Goal: Task Accomplishment & Management: Complete application form

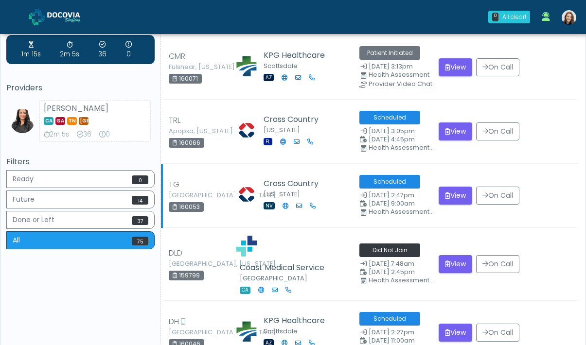
scroll to position [95, 0]
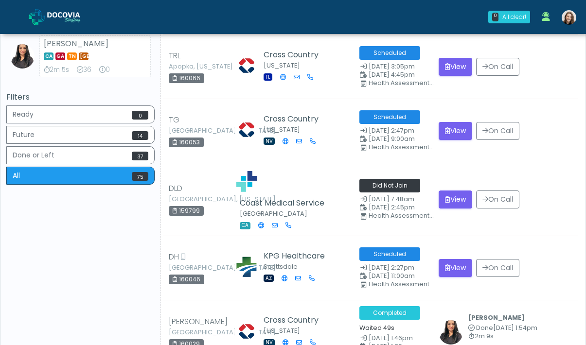
click at [464, 20] on img at bounding box center [568, 17] width 15 height 15
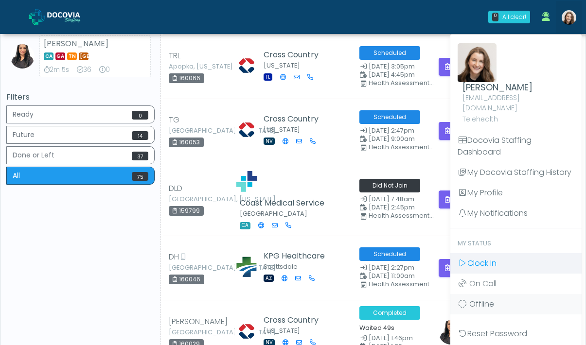
click at [464, 253] on link "Clock In" at bounding box center [515, 263] width 131 height 20
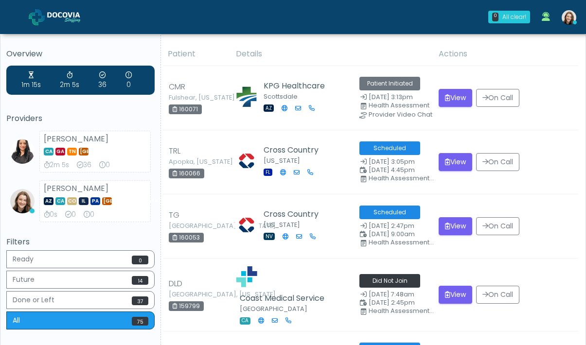
click at [566, 23] on img at bounding box center [568, 17] width 15 height 15
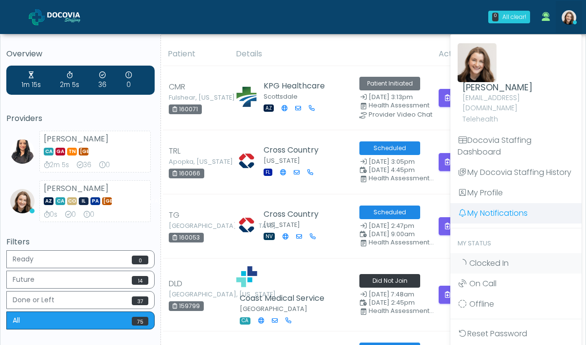
click at [492, 203] on link "My Notifications" at bounding box center [515, 213] width 131 height 20
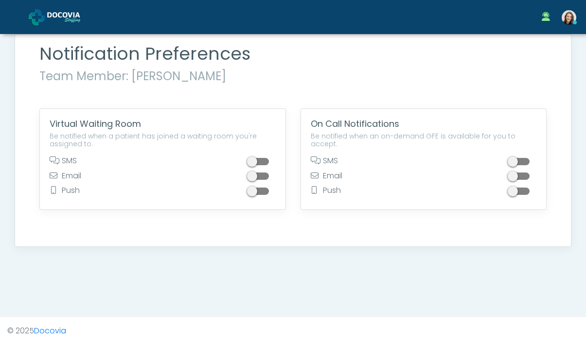
click at [269, 179] on span at bounding box center [258, 176] width 19 height 7
click at [263, 190] on span at bounding box center [258, 191] width 19 height 7
click at [80, 17] on img at bounding box center [71, 17] width 49 height 10
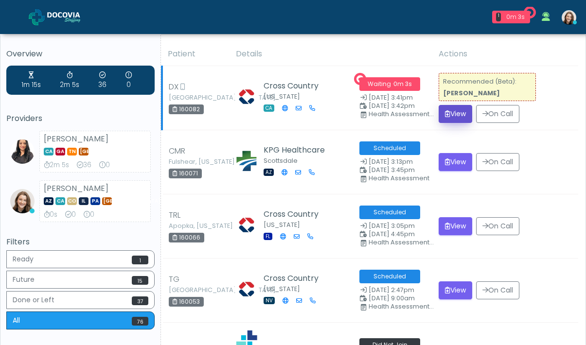
click at [452, 111] on button "View" at bounding box center [455, 114] width 34 height 18
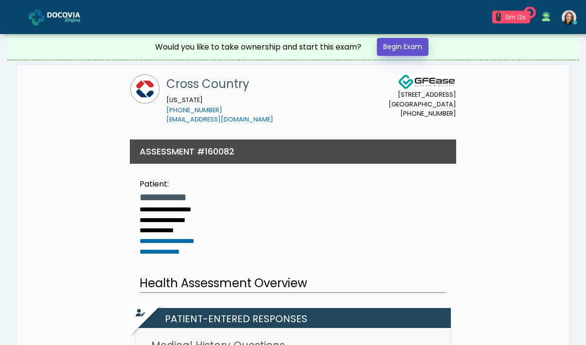
click at [404, 52] on link "Begin Exam" at bounding box center [403, 47] width 52 height 18
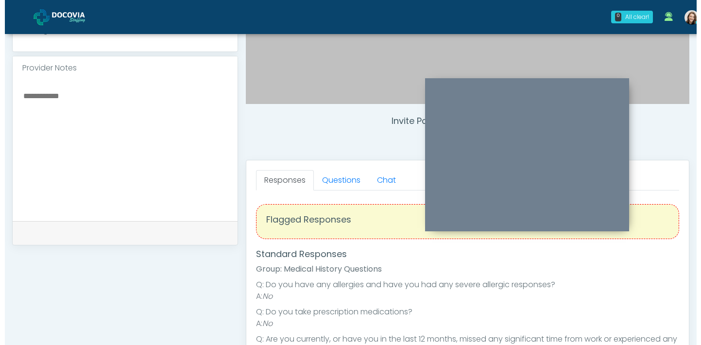
scroll to position [299, 0]
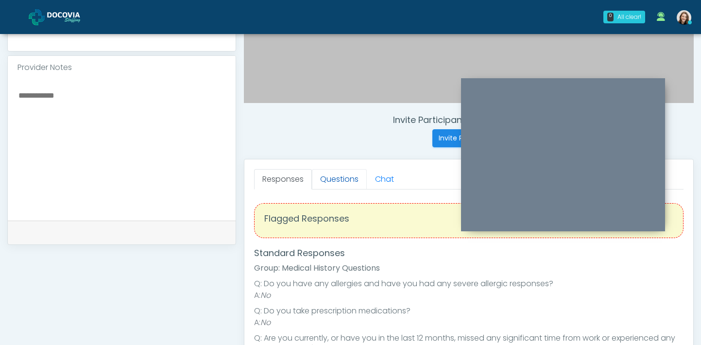
click at [342, 180] on link "Questions" at bounding box center [339, 179] width 55 height 20
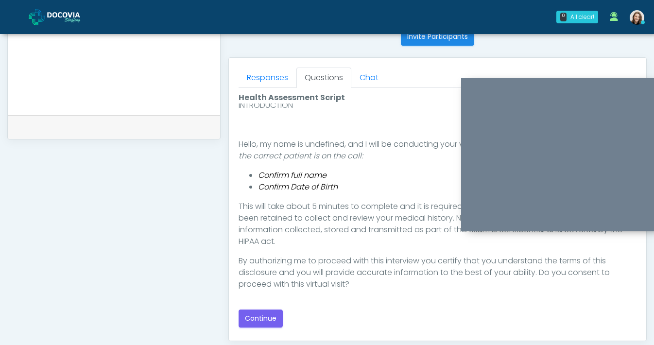
scroll to position [413, 0]
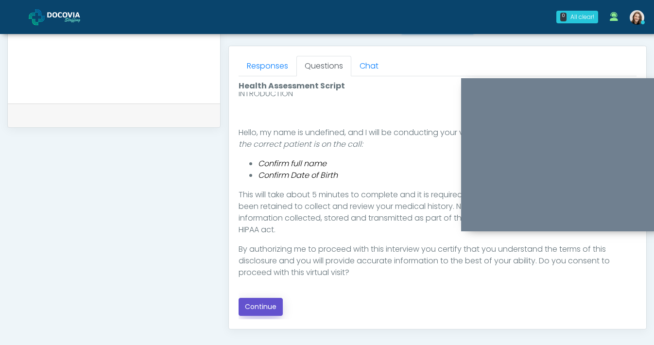
click at [272, 304] on button "Continue" at bounding box center [261, 307] width 44 height 18
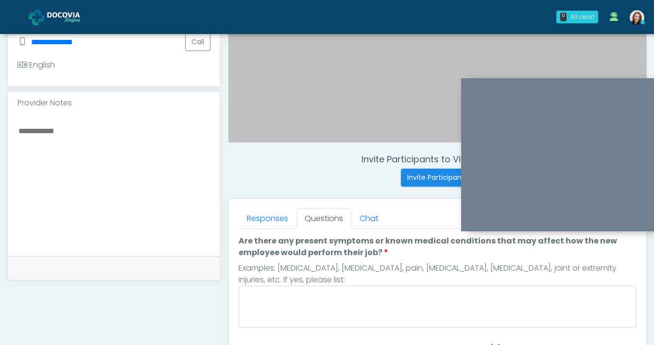
scroll to position [257, 0]
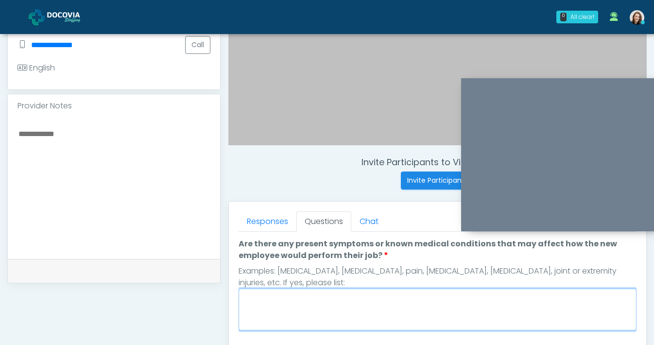
click at [304, 296] on textarea "Are there any present symptoms or known medical conditions that may affect how …" at bounding box center [438, 310] width 398 height 42
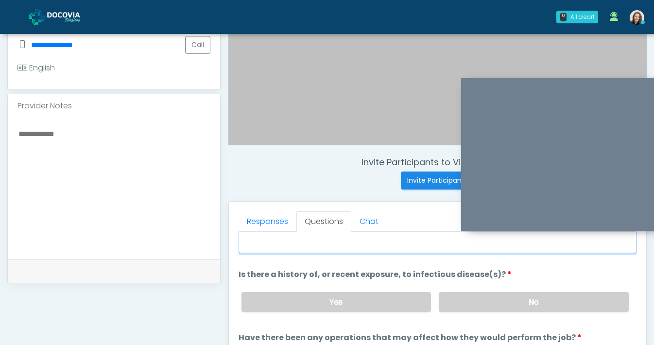
scroll to position [80, 0]
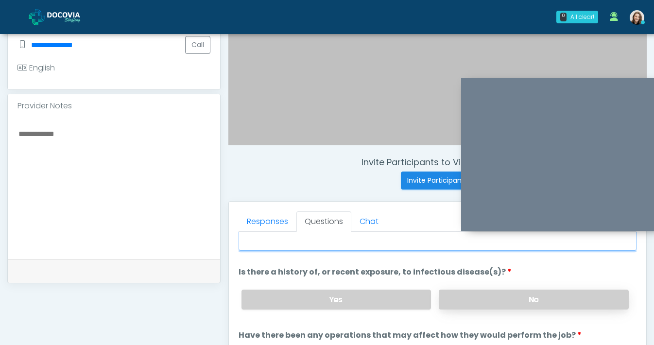
type textarea "**"
click at [463, 304] on label "No" at bounding box center [534, 300] width 190 height 20
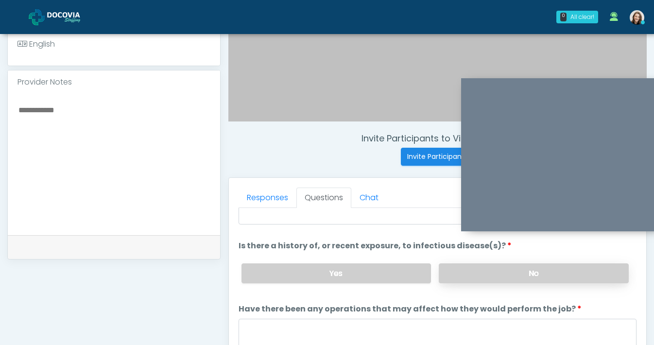
scroll to position [320, 0]
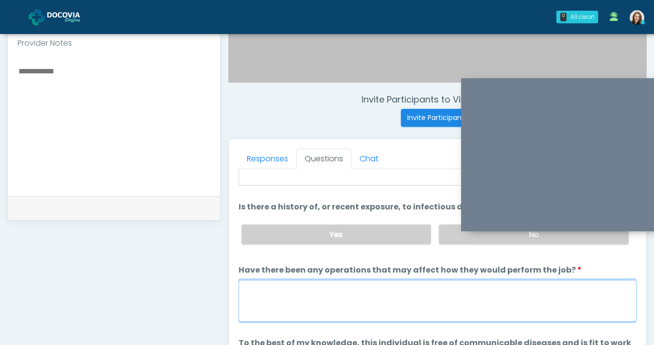
click at [463, 299] on textarea "Have there been any operations that may affect how they would perform the job?" at bounding box center [438, 301] width 398 height 42
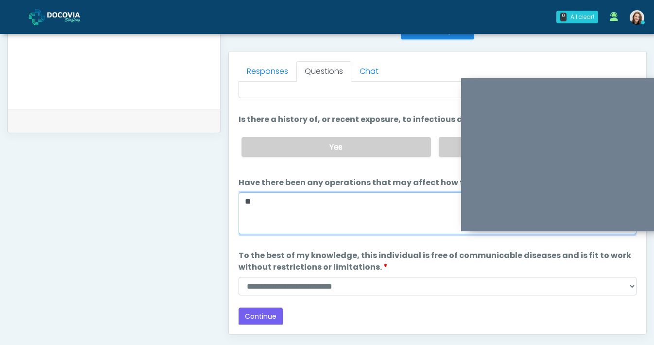
scroll to position [418, 0]
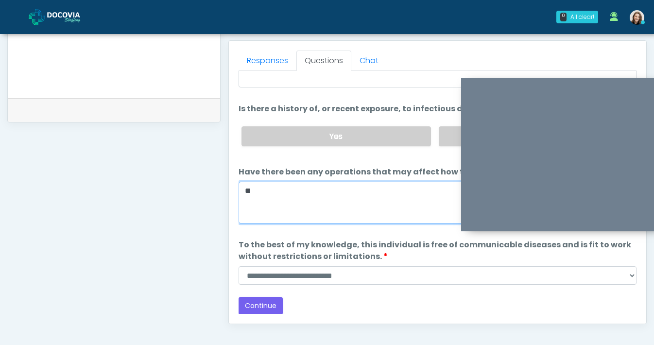
type textarea "**"
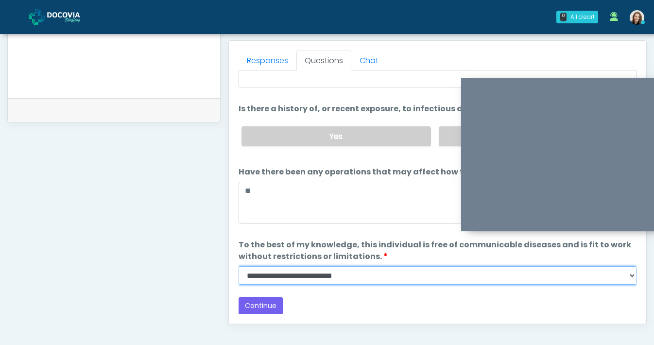
click at [403, 277] on select "**********" at bounding box center [438, 275] width 398 height 18
select select "******"
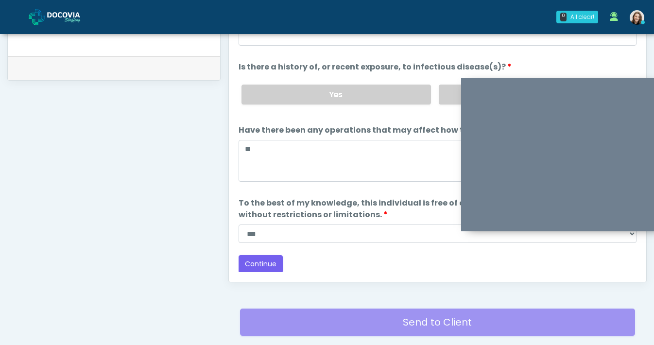
scroll to position [493, 0]
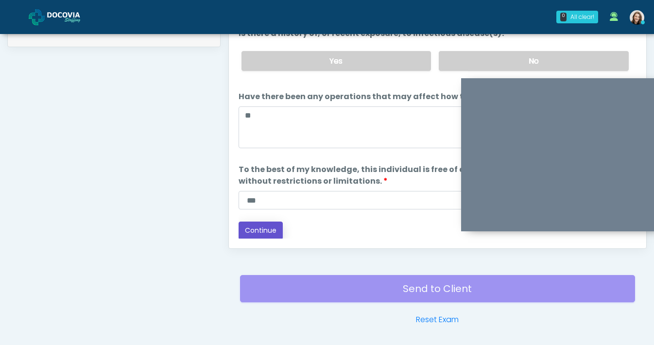
click at [261, 229] on button "Continue" at bounding box center [261, 231] width 44 height 18
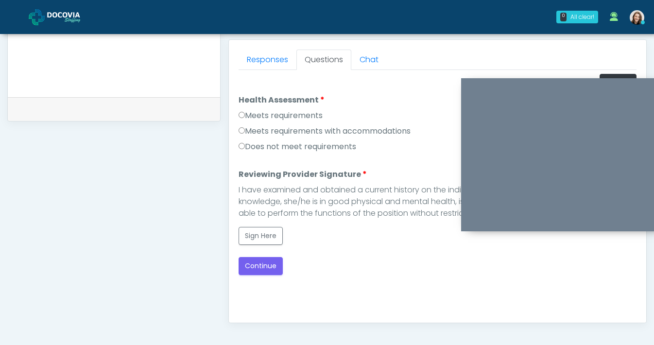
scroll to position [393, 0]
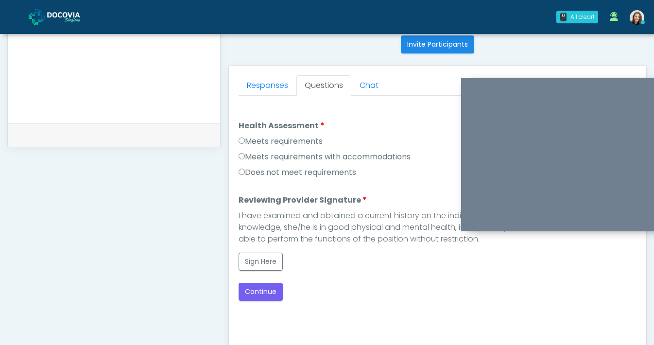
click at [269, 145] on label "Meets requirements" at bounding box center [281, 142] width 84 height 12
click at [254, 259] on button "Sign Here" at bounding box center [261, 262] width 44 height 18
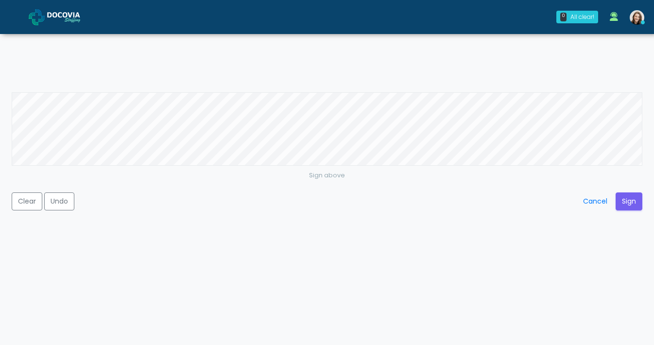
click at [451, 82] on div "Sign above Clear Undo Cancel Sign" at bounding box center [327, 172] width 654 height 345
click at [585, 196] on button "Sign" at bounding box center [629, 201] width 27 height 18
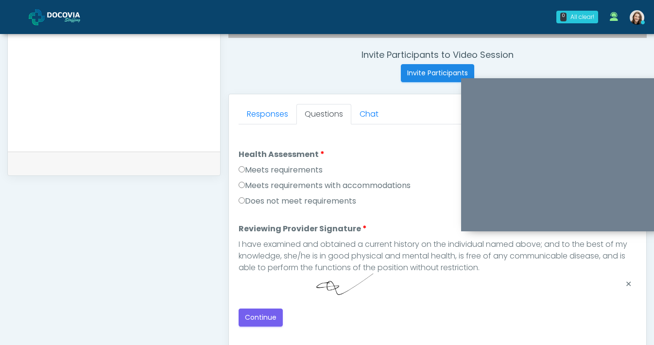
scroll to position [365, 0]
click at [273, 321] on button "Continue" at bounding box center [261, 317] width 44 height 18
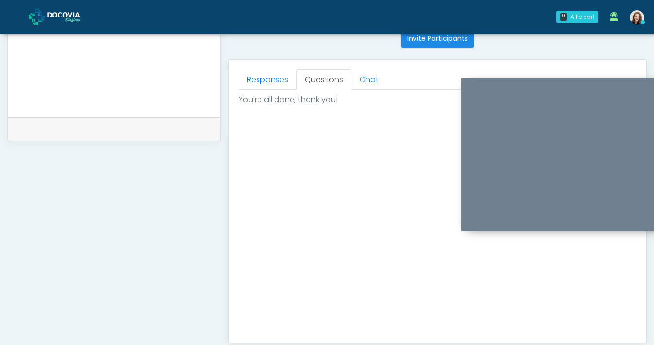
scroll to position [487, 0]
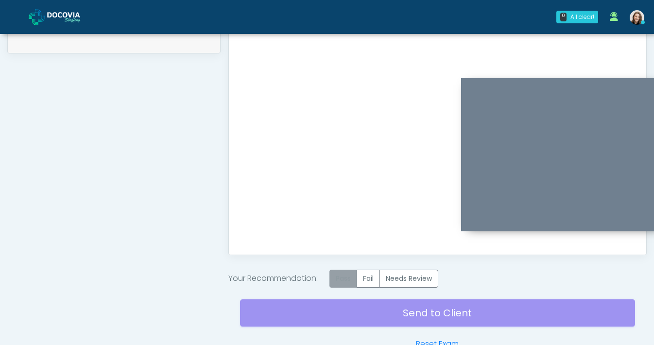
click at [354, 284] on label "Pass" at bounding box center [344, 279] width 28 height 18
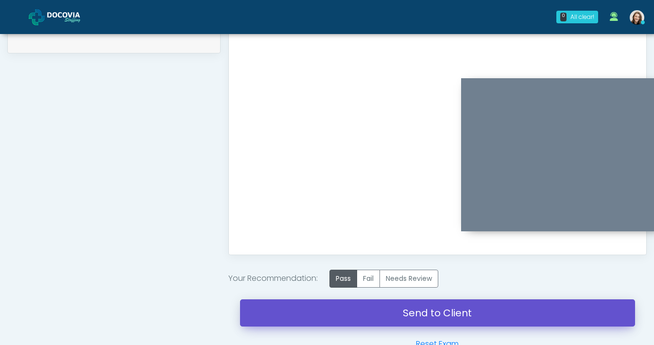
click at [361, 315] on link "Send to Client" at bounding box center [437, 312] width 395 height 27
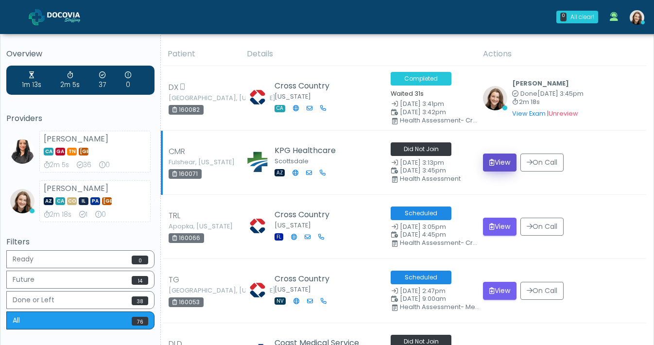
click at [502, 167] on button "View" at bounding box center [500, 163] width 34 height 18
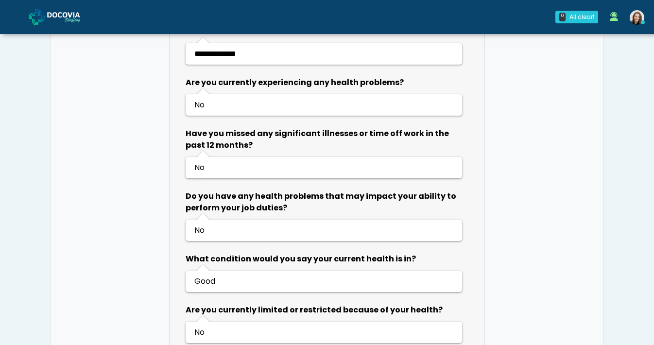
scroll to position [574, 0]
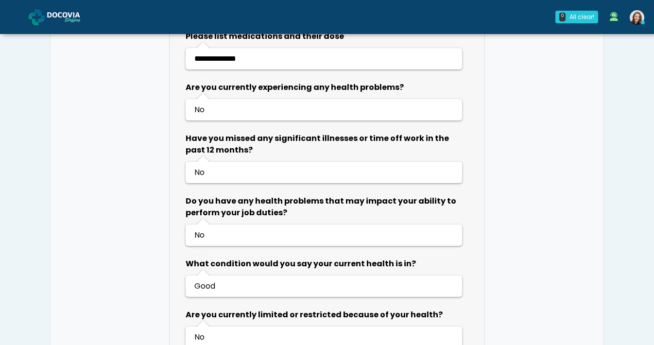
click at [73, 13] on img at bounding box center [71, 17] width 49 height 10
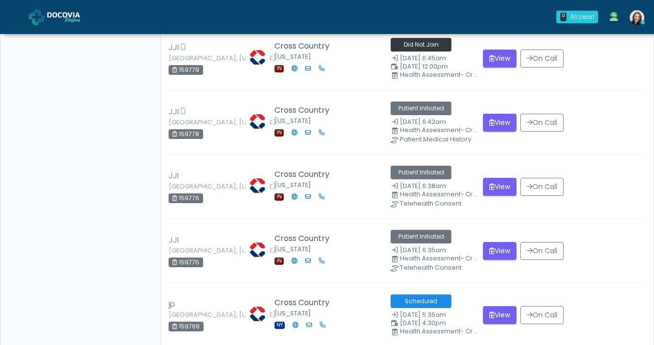
scroll to position [3638, 0]
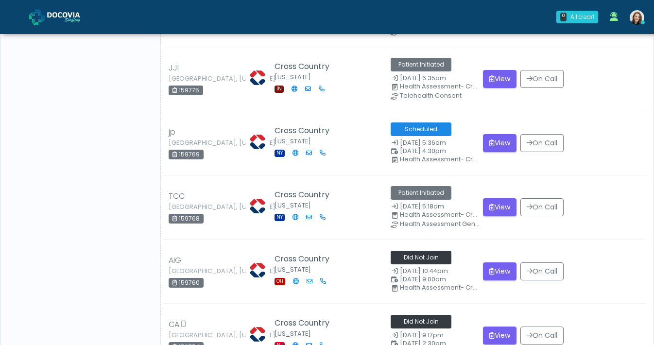
click at [47, 1] on link at bounding box center [62, 17] width 67 height 32
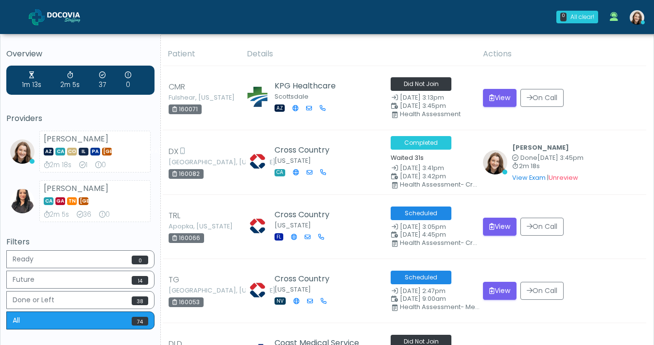
click at [63, 21] on img at bounding box center [71, 17] width 49 height 10
click at [75, 20] on img at bounding box center [71, 17] width 49 height 10
click at [490, 97] on icon "submit" at bounding box center [491, 97] width 5 height 7
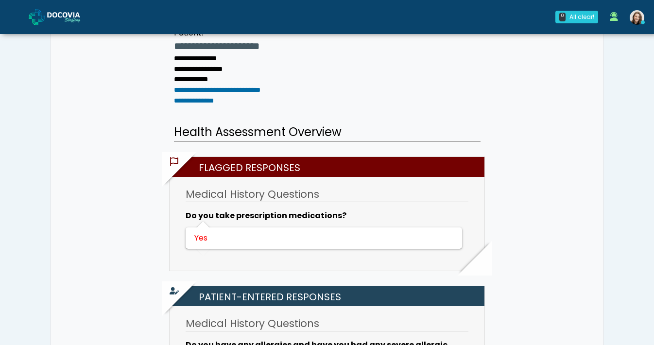
click at [60, 22] on img at bounding box center [71, 17] width 49 height 10
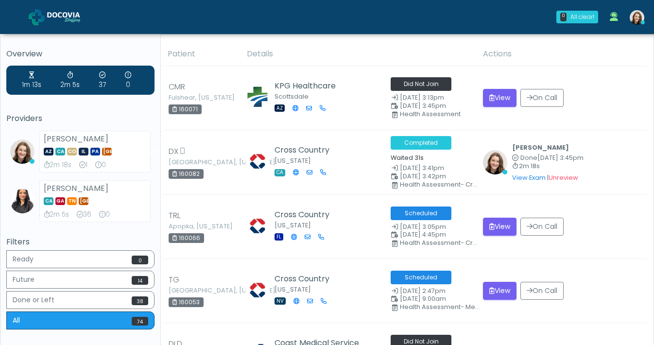
click at [78, 16] on img at bounding box center [71, 17] width 49 height 10
click at [69, 17] on img at bounding box center [71, 17] width 49 height 10
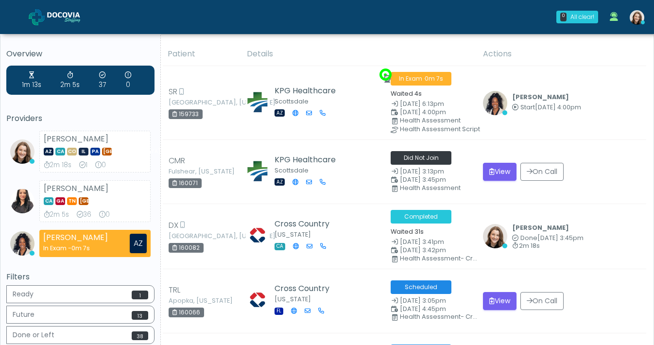
click at [72, 12] on span at bounding box center [71, 17] width 49 height 14
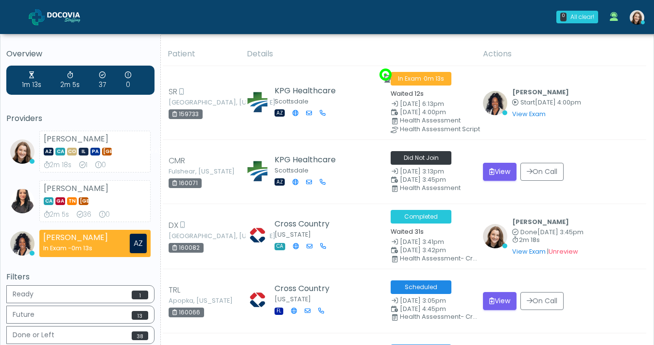
click at [640, 15] on img at bounding box center [637, 17] width 15 height 15
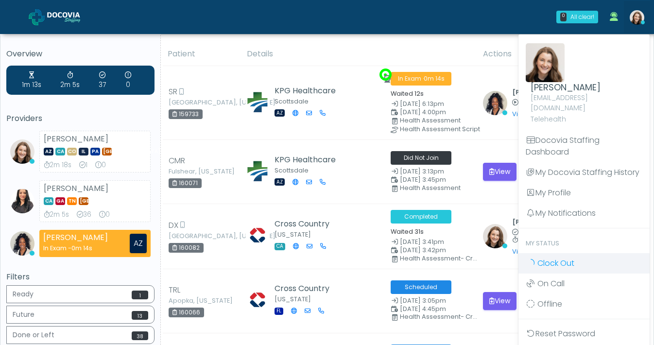
click at [573, 258] on span "Clock Out" at bounding box center [556, 263] width 37 height 11
